Goal: Check status

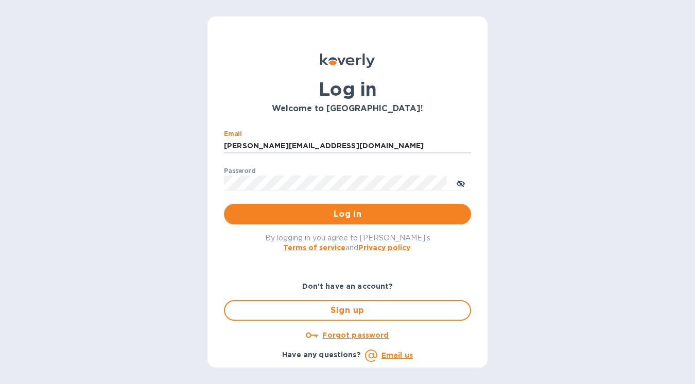
type input "[PERSON_NAME][EMAIL_ADDRESS][DOMAIN_NAME]"
click at [348, 214] on button "Log in" at bounding box center [347, 214] width 247 height 21
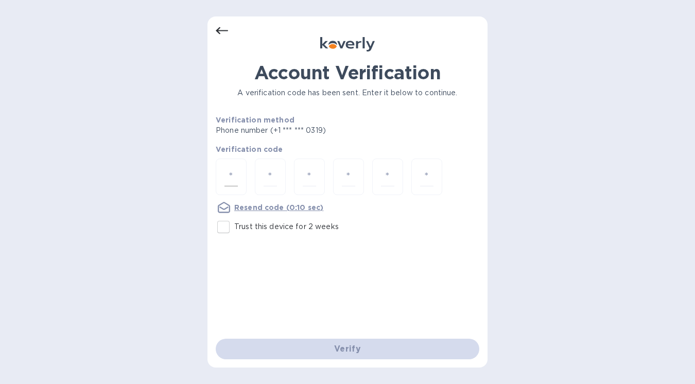
click at [240, 177] on div at bounding box center [231, 177] width 31 height 37
click at [267, 172] on input "number" at bounding box center [270, 176] width 13 height 19
click at [231, 173] on input "number" at bounding box center [231, 176] width 13 height 19
type input "3"
type input "5"
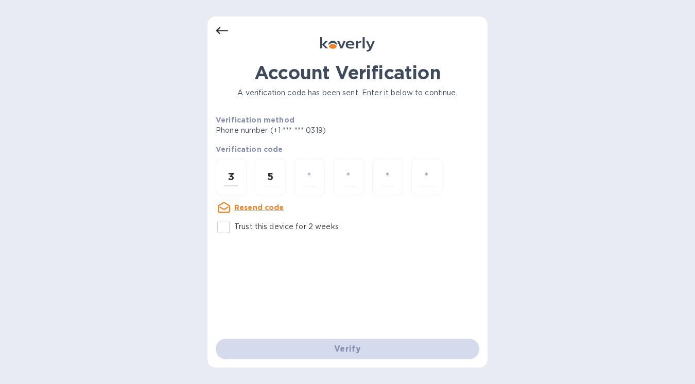
type input "8"
type input "5"
type input "1"
type input "4"
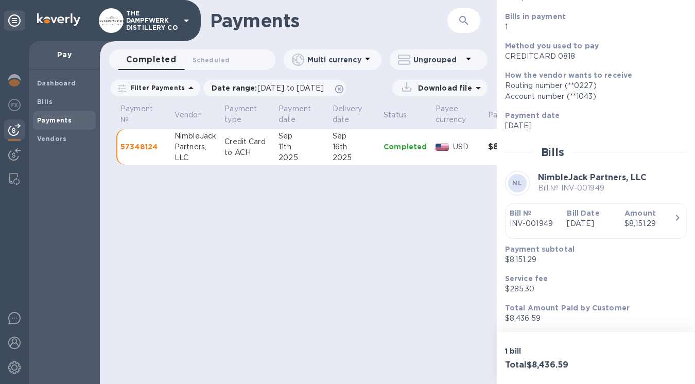
scroll to position [104, 0]
click at [286, 143] on div "11th" at bounding box center [302, 147] width 46 height 11
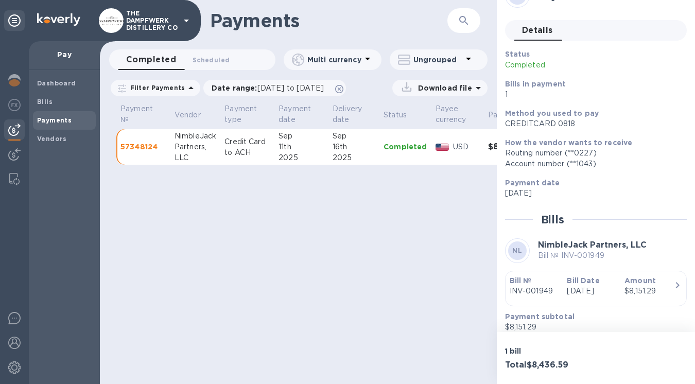
scroll to position [104, 0]
